Goal: Information Seeking & Learning: Check status

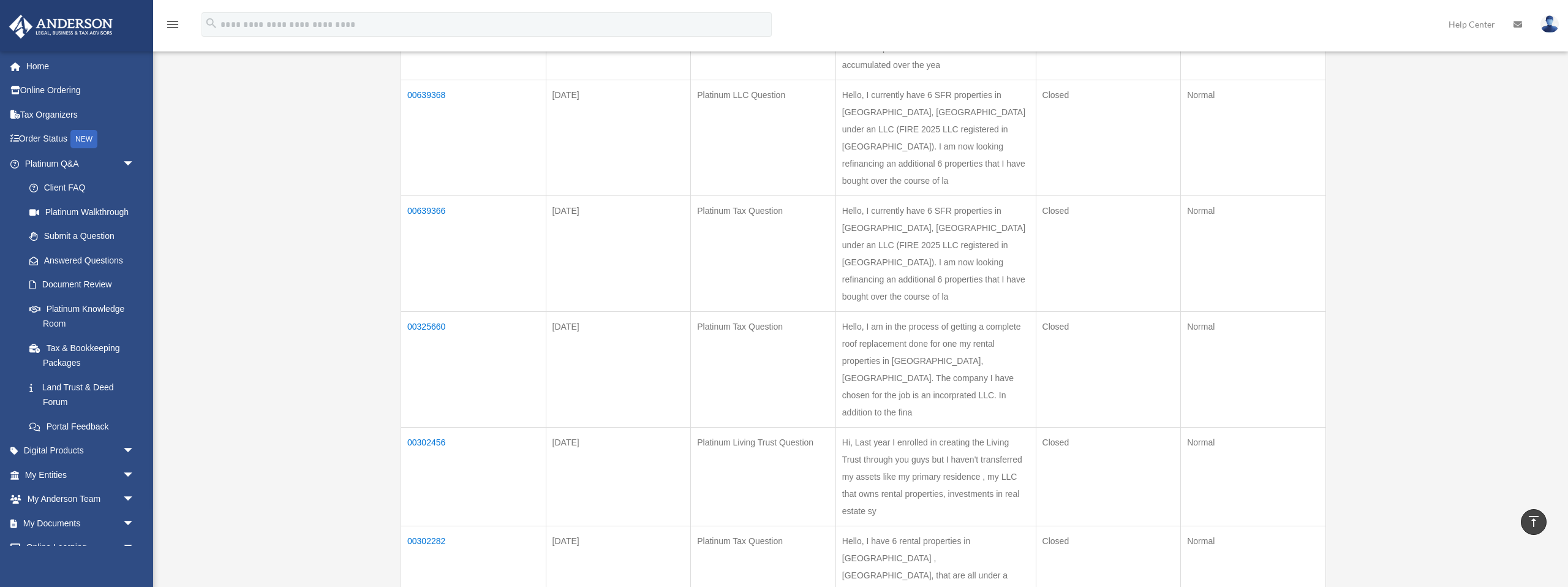
scroll to position [667, 0]
click at [435, 178] on td "00639368" at bounding box center [474, 137] width 145 height 116
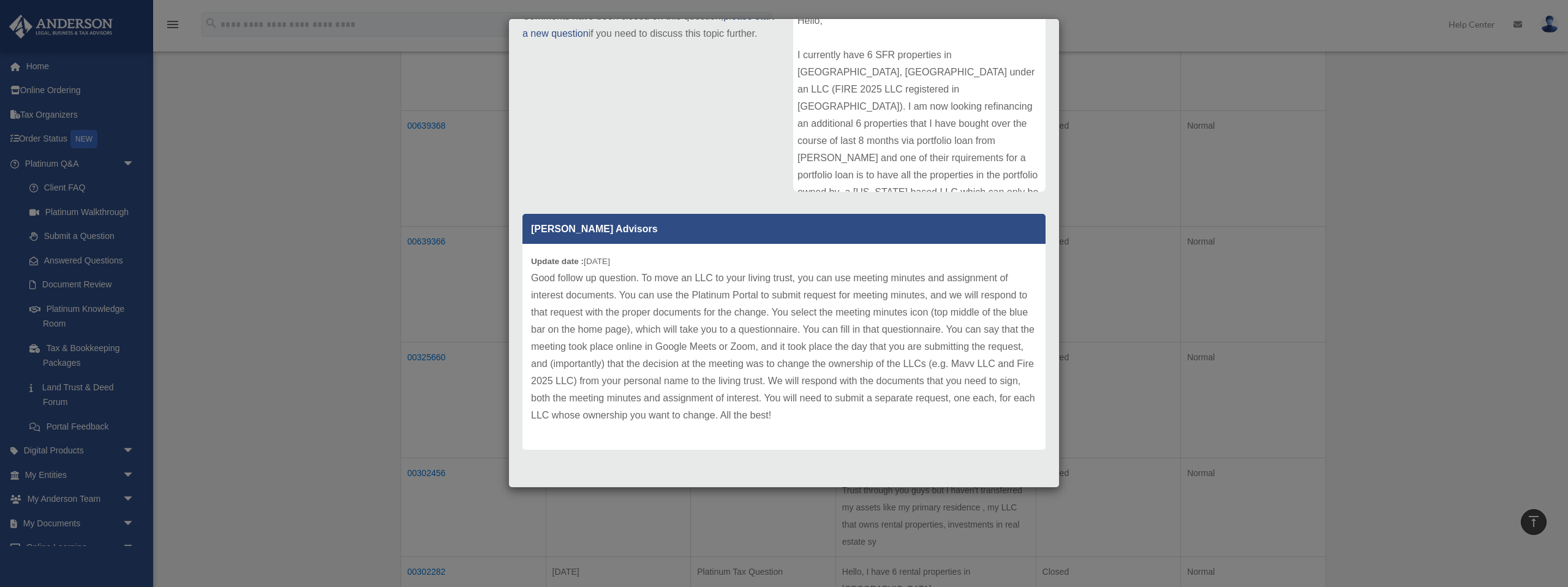
scroll to position [0, 0]
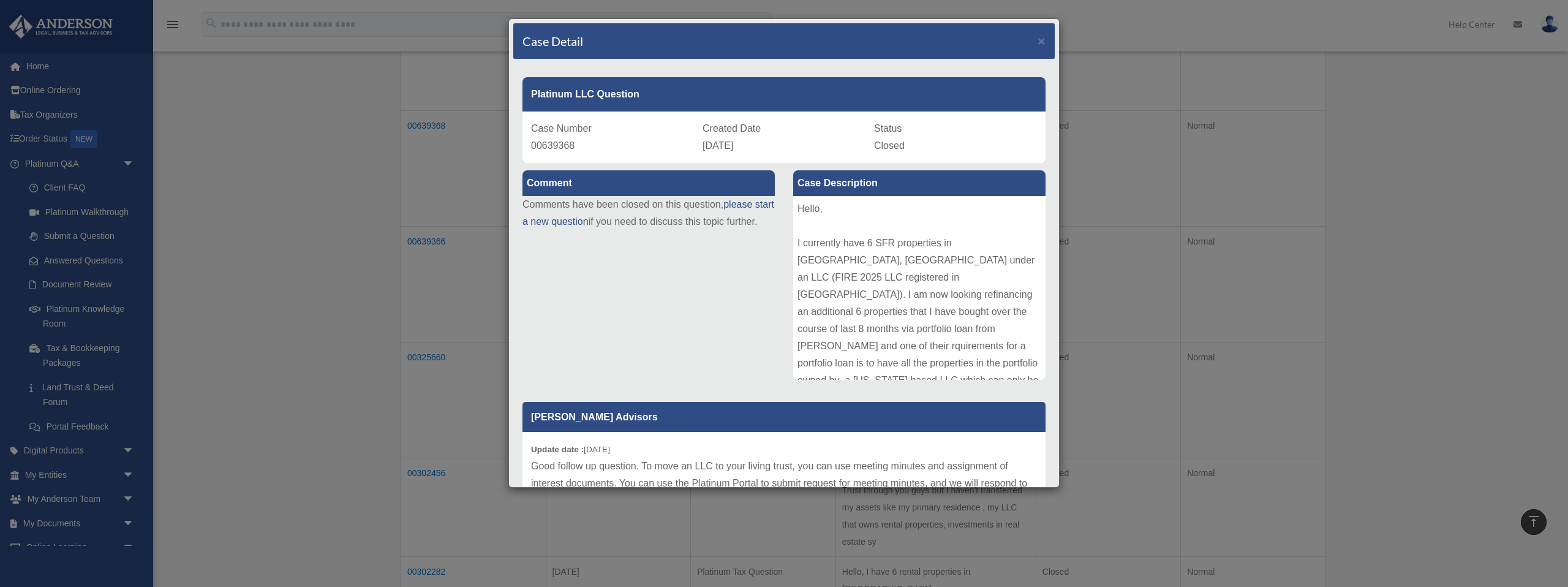
click at [1439, 312] on div "Case Detail × Platinum LLC Question Case Number 00639368 Created Date May 30, 2…" at bounding box center [784, 293] width 1568 height 587
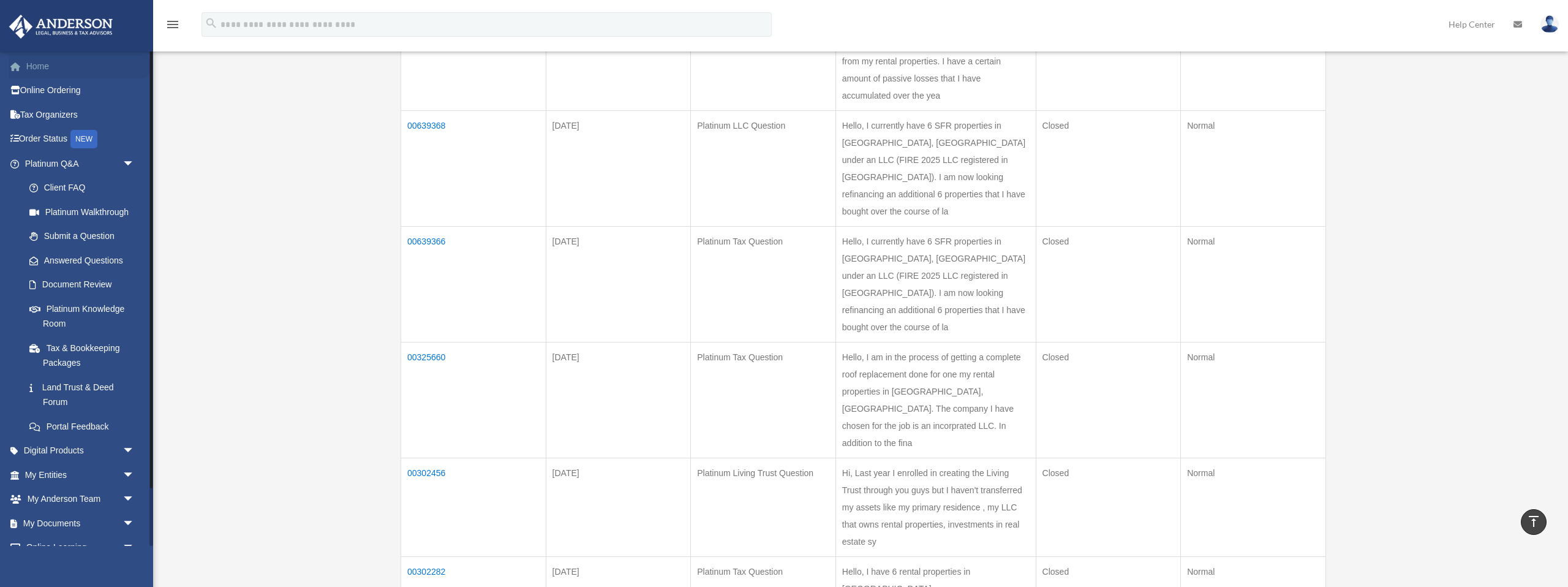
click at [38, 65] on link "Home" at bounding box center [81, 65] width 145 height 24
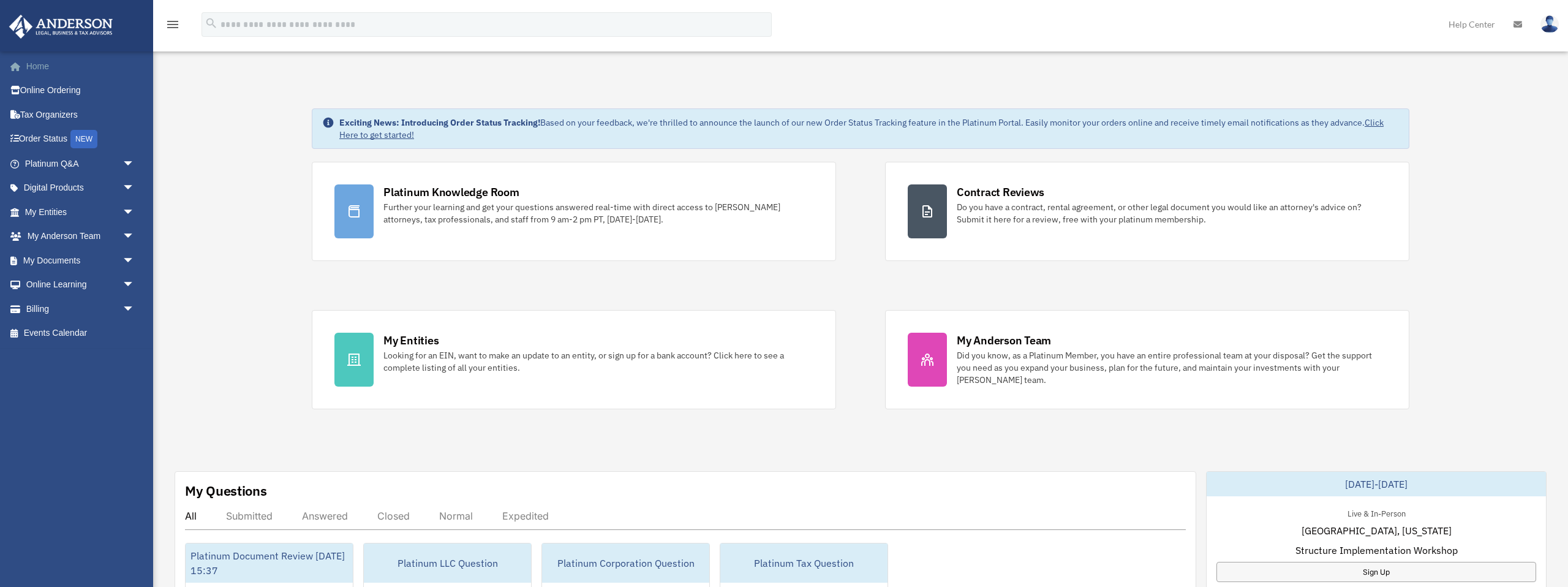
click at [46, 68] on link "Home" at bounding box center [81, 65] width 145 height 24
click at [1553, 24] on img at bounding box center [1550, 24] width 18 height 18
